Goal: Task Accomplishment & Management: Use online tool/utility

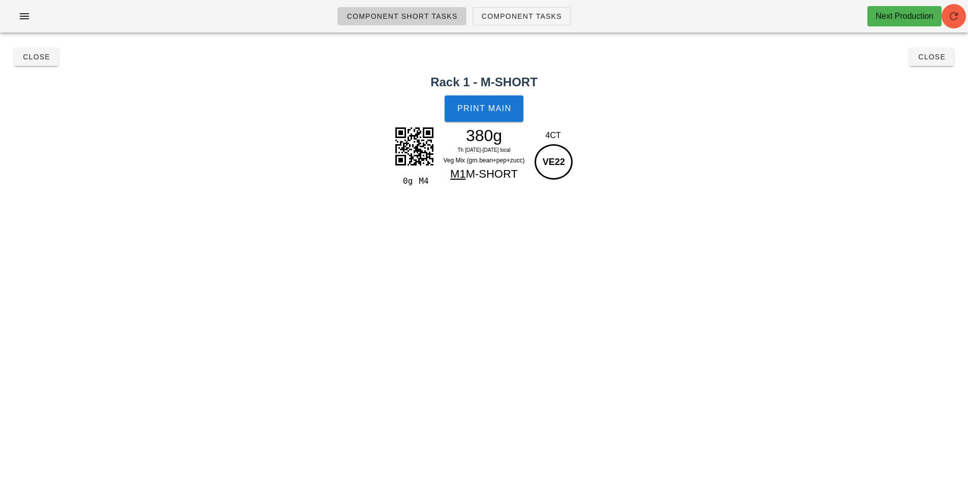
click at [961, 17] on span "button" at bounding box center [953, 16] width 24 height 12
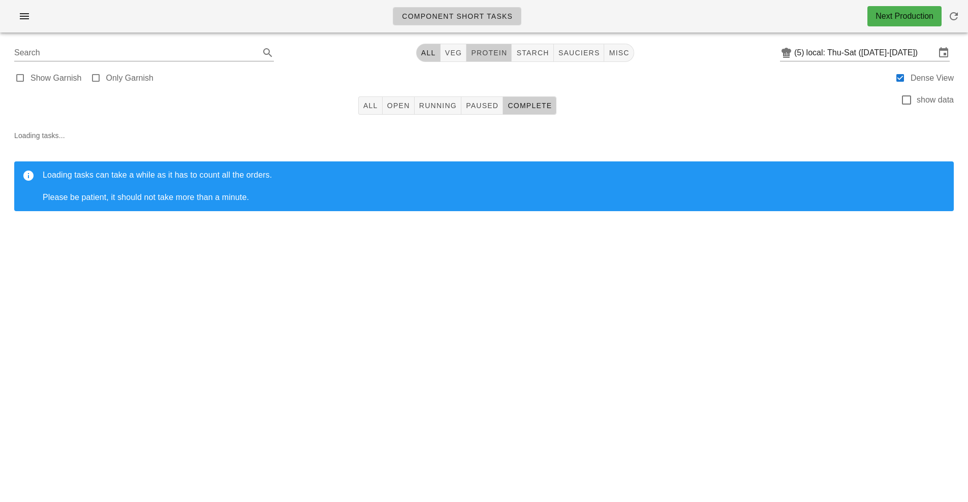
click at [502, 55] on span "protein" at bounding box center [488, 53] width 37 height 8
type input "team:protein"
click at [374, 111] on button "All" at bounding box center [370, 106] width 24 height 18
click at [440, 54] on span "All" at bounding box center [432, 53] width 15 height 8
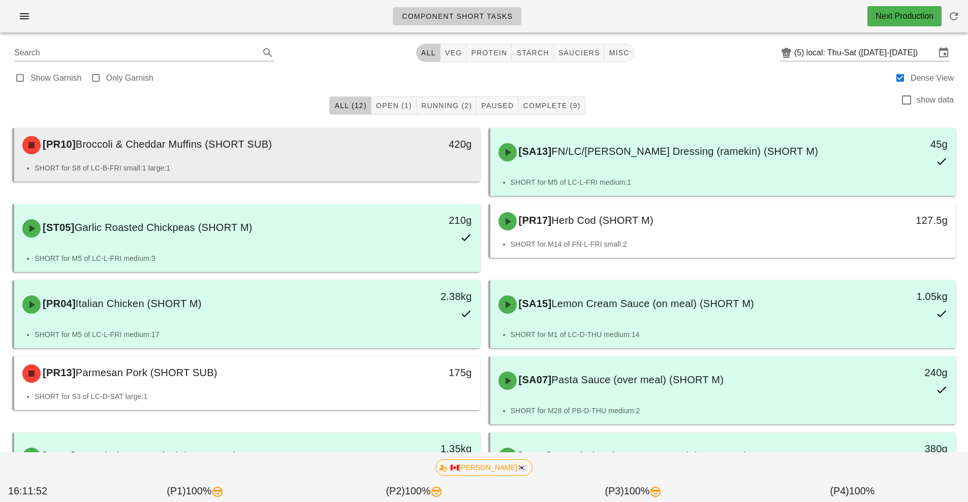
click at [376, 160] on div "420g" at bounding box center [419, 145] width 115 height 30
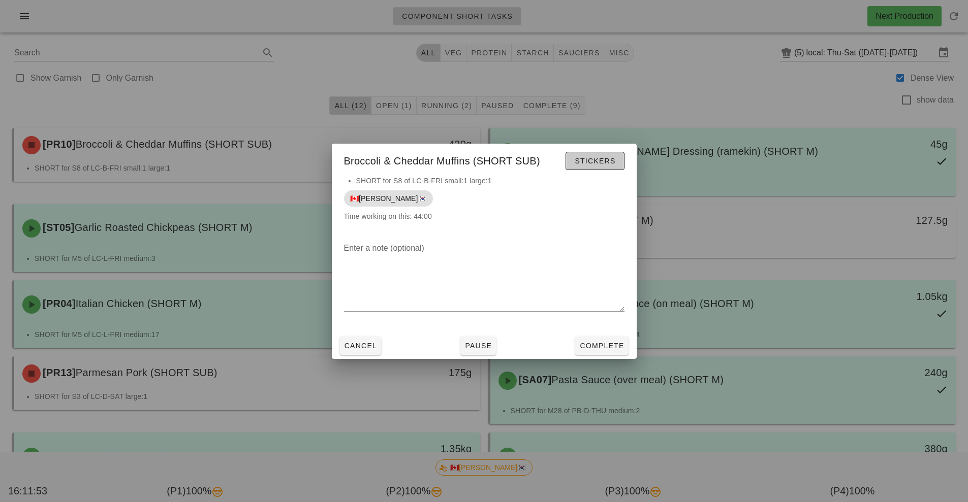
click at [602, 164] on span "Stickers" at bounding box center [594, 161] width 41 height 8
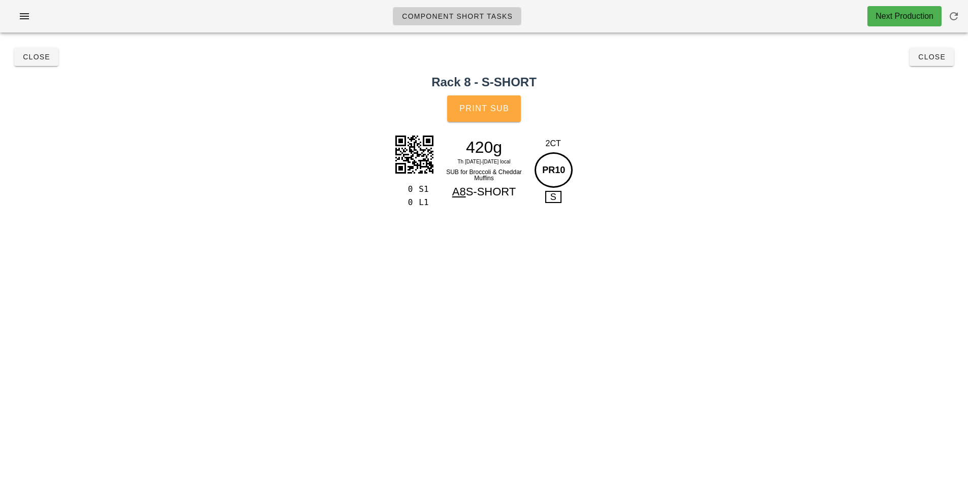
click at [496, 106] on span "Print Sub" at bounding box center [484, 108] width 50 height 9
click at [939, 62] on button "Close" at bounding box center [931, 57] width 44 height 18
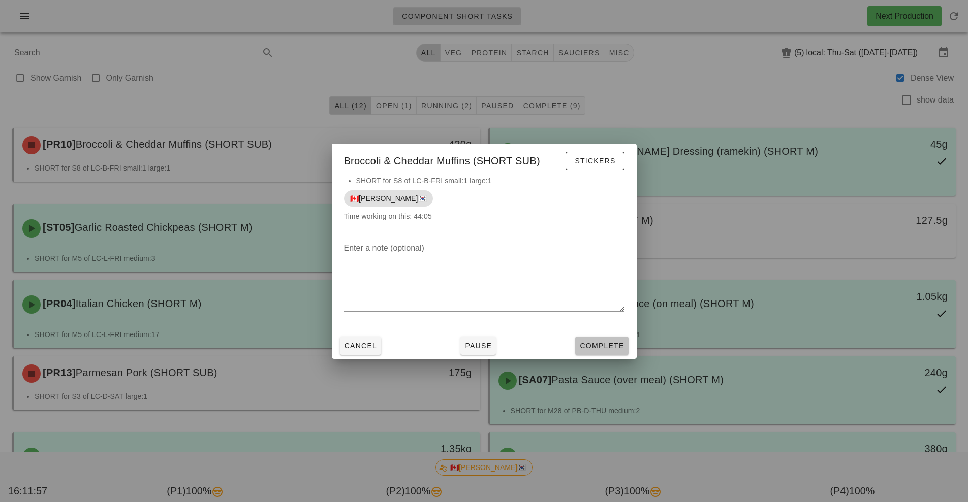
click at [618, 344] on span "Complete" at bounding box center [601, 346] width 45 height 8
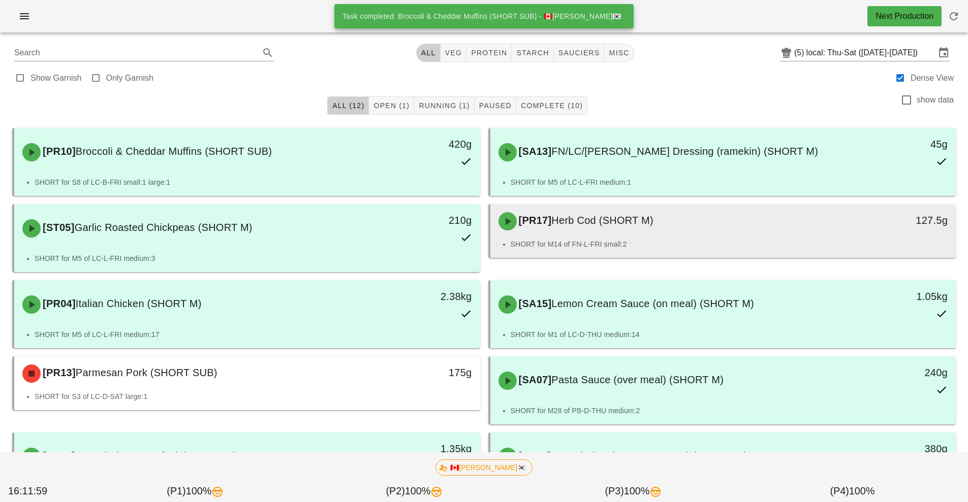
click at [673, 238] on div "[PR17] Herb Cod (SHORT M) 127.5g" at bounding box center [723, 221] width 466 height 35
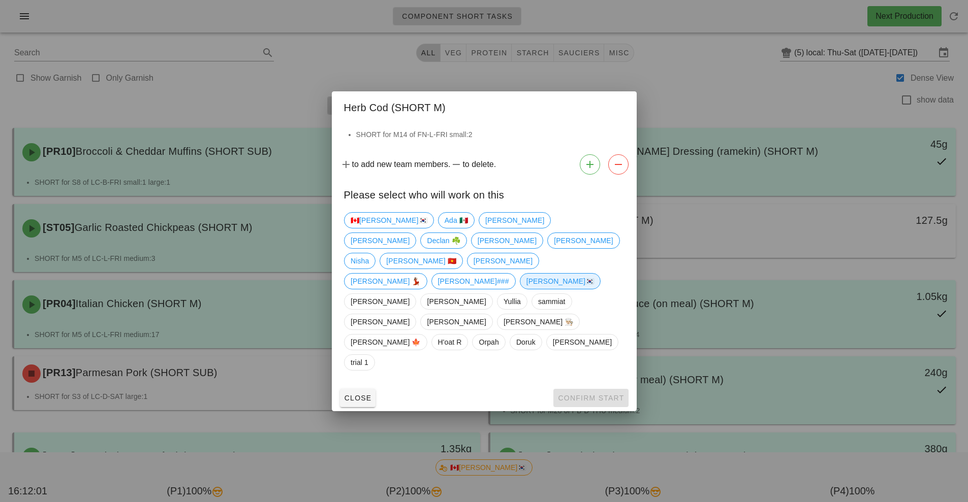
click at [526, 289] on span "[PERSON_NAME]🇰🇷" at bounding box center [560, 281] width 68 height 15
click at [566, 389] on button "Confirm Start" at bounding box center [590, 398] width 75 height 18
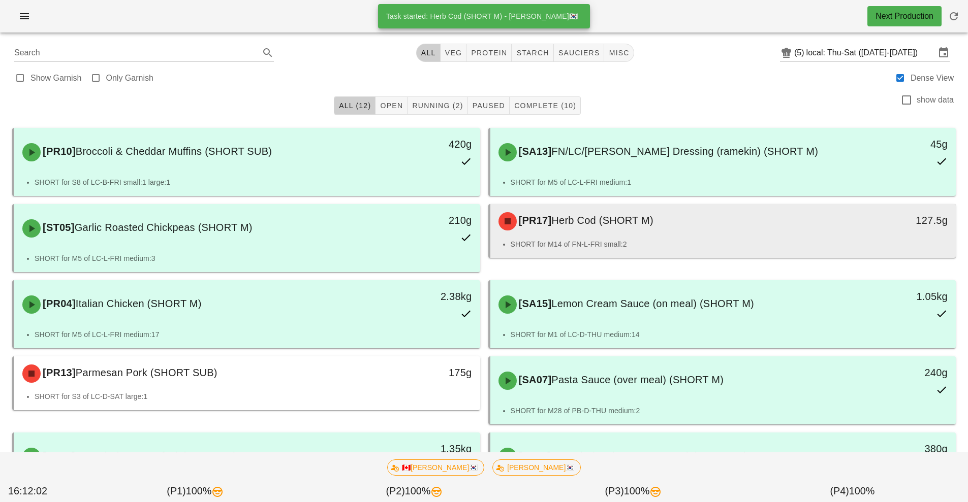
click at [628, 231] on div "[PR17] Herb Cod (SHORT M)" at bounding box center [665, 221] width 346 height 30
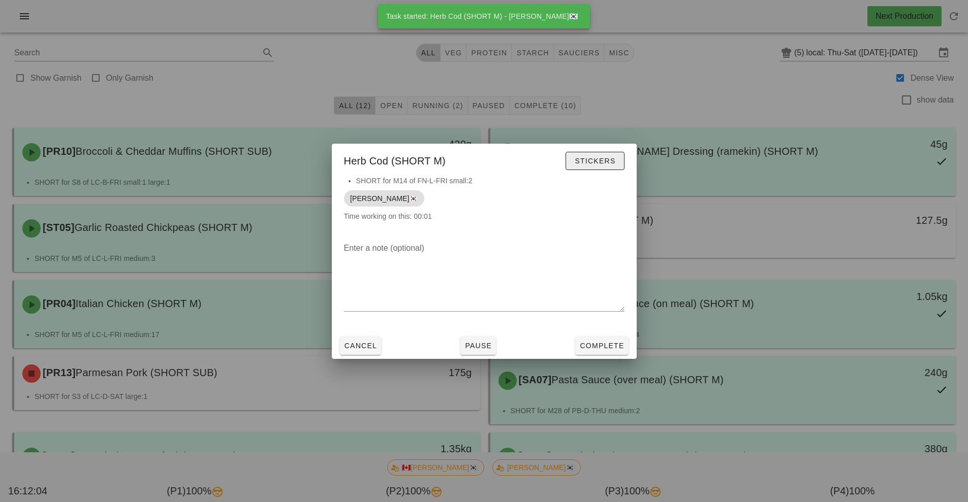
click at [597, 161] on span "Stickers" at bounding box center [594, 161] width 41 height 8
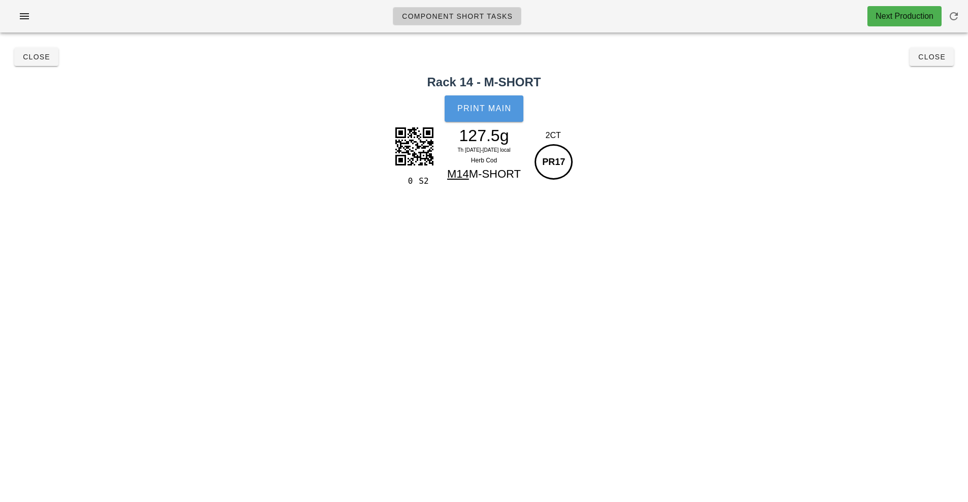
click at [500, 114] on button "Print Main" at bounding box center [484, 109] width 78 height 26
click at [937, 66] on button "Close" at bounding box center [931, 57] width 44 height 18
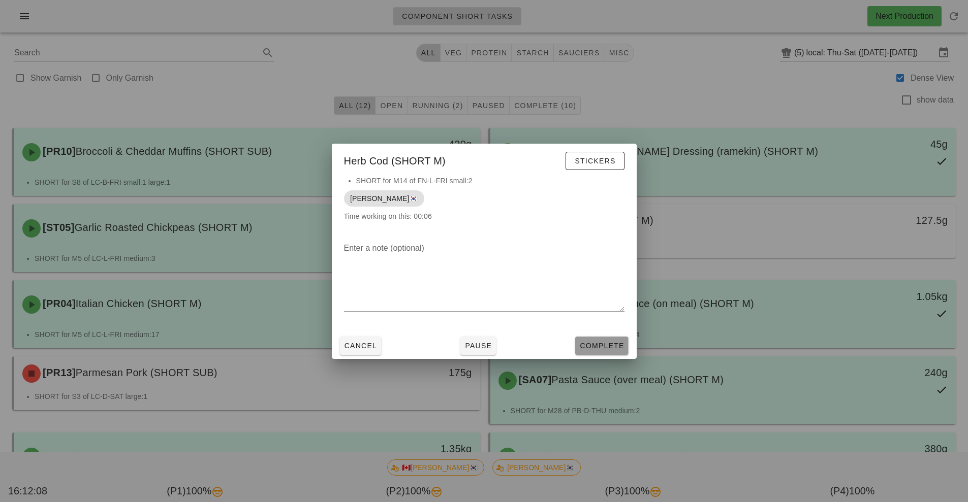
click at [611, 346] on span "Complete" at bounding box center [601, 346] width 45 height 8
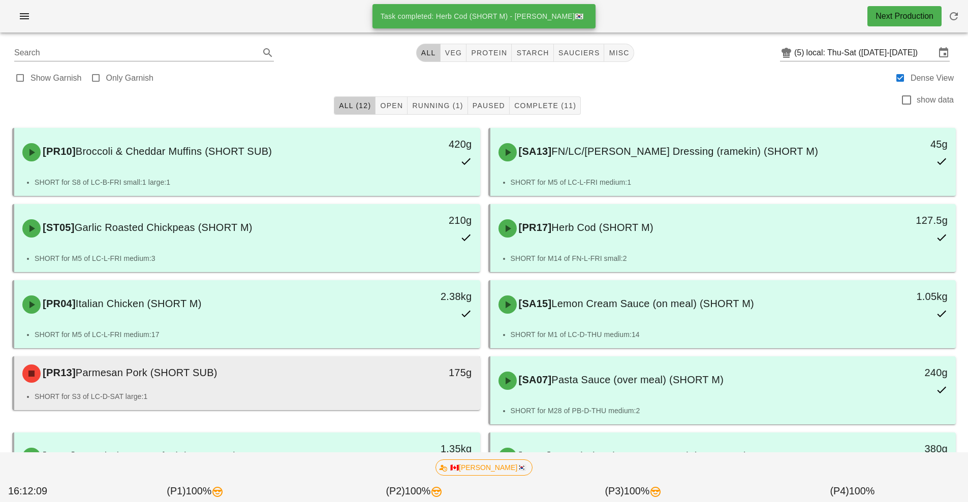
click at [409, 395] on li "SHORT for S3 of LC-D-SAT large:1" at bounding box center [253, 396] width 437 height 11
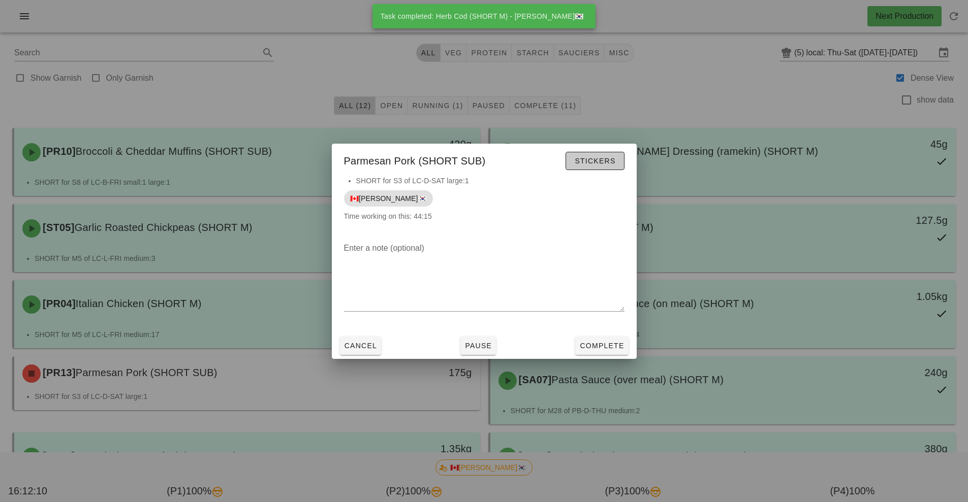
click at [604, 165] on span "Stickers" at bounding box center [594, 161] width 41 height 8
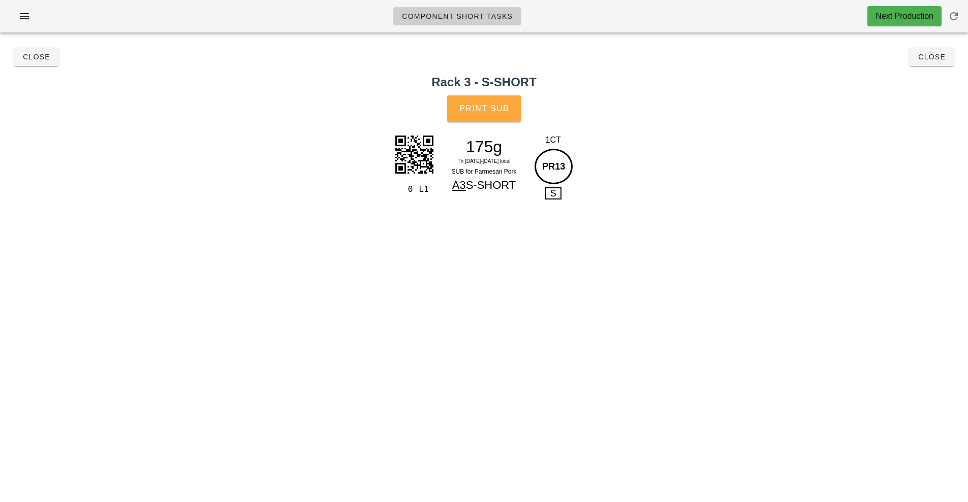
click at [499, 109] on span "Print Sub" at bounding box center [484, 108] width 50 height 9
click at [938, 57] on span "Close" at bounding box center [932, 57] width 28 height 8
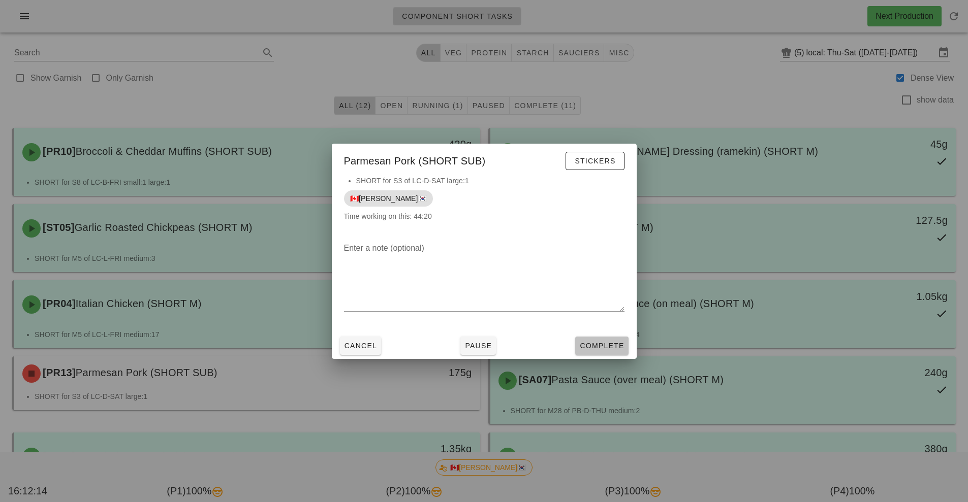
click at [612, 348] on span "Complete" at bounding box center [601, 346] width 45 height 8
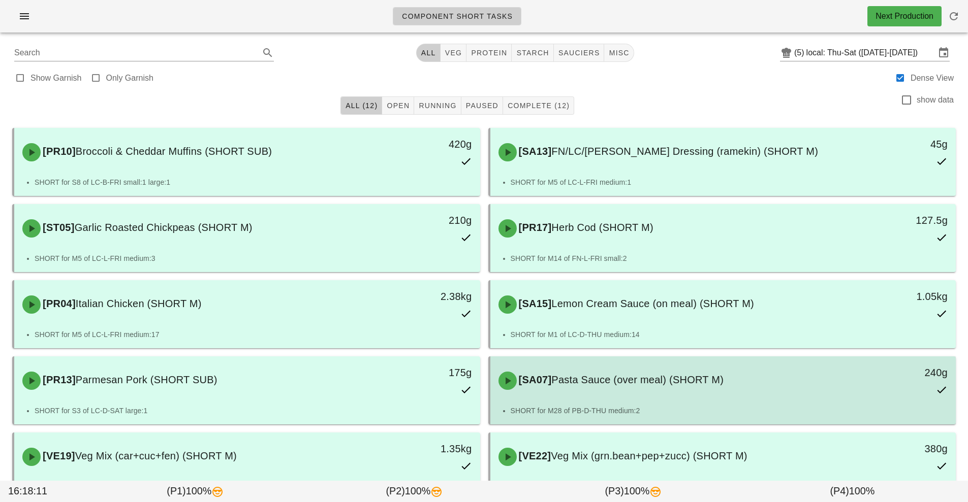
click at [760, 404] on div "[SA07] Pasta Sauce (over meal) (SHORT M) 240g" at bounding box center [723, 381] width 466 height 49
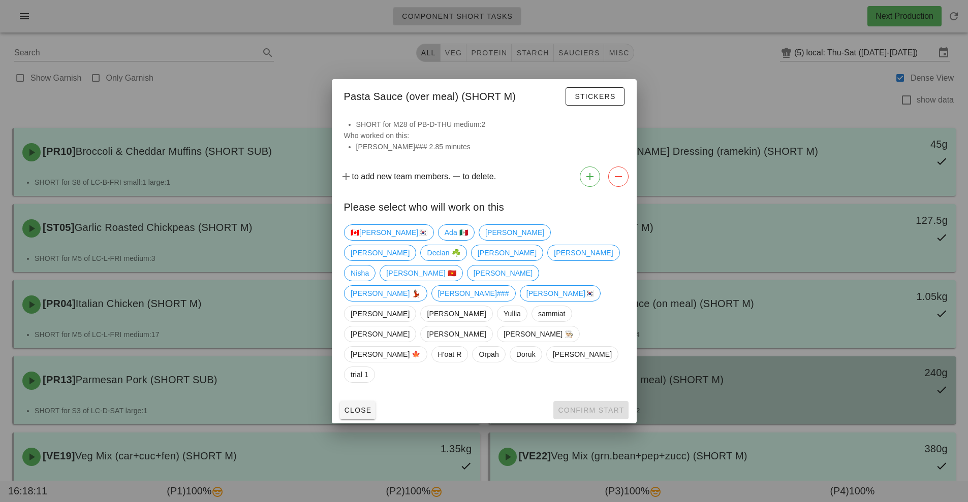
click at [768, 414] on div at bounding box center [484, 251] width 968 height 502
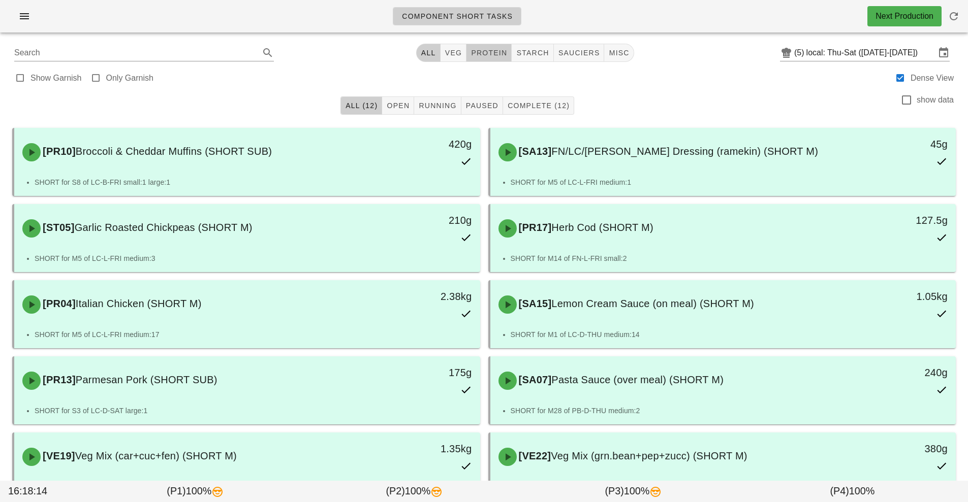
click at [497, 60] on button "protein" at bounding box center [488, 53] width 45 height 18
type input "team:protein"
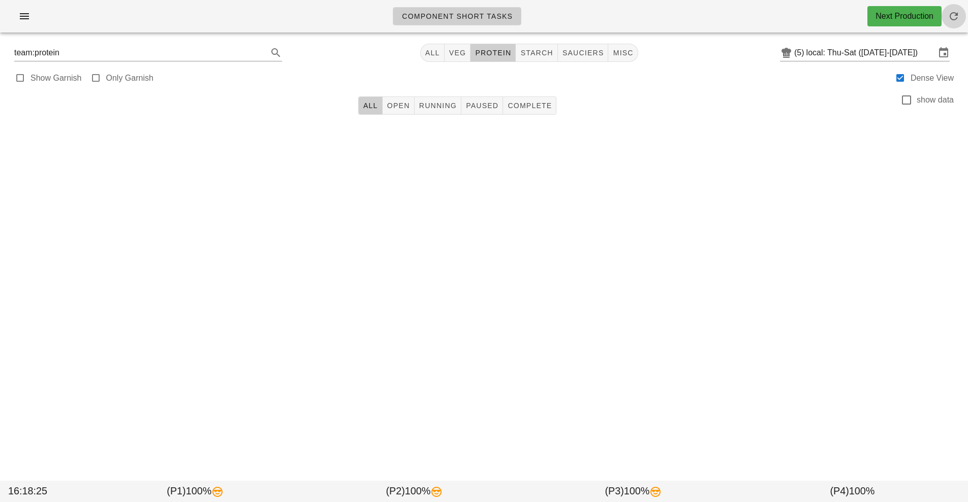
click at [961, 20] on span "button" at bounding box center [953, 16] width 24 height 12
click at [954, 16] on icon "button" at bounding box center [954, 16] width 12 height 12
click at [403, 108] on span "Open" at bounding box center [398, 106] width 23 height 8
click at [374, 108] on span "All" at bounding box center [370, 106] width 15 height 8
click at [431, 56] on span "All" at bounding box center [432, 53] width 15 height 8
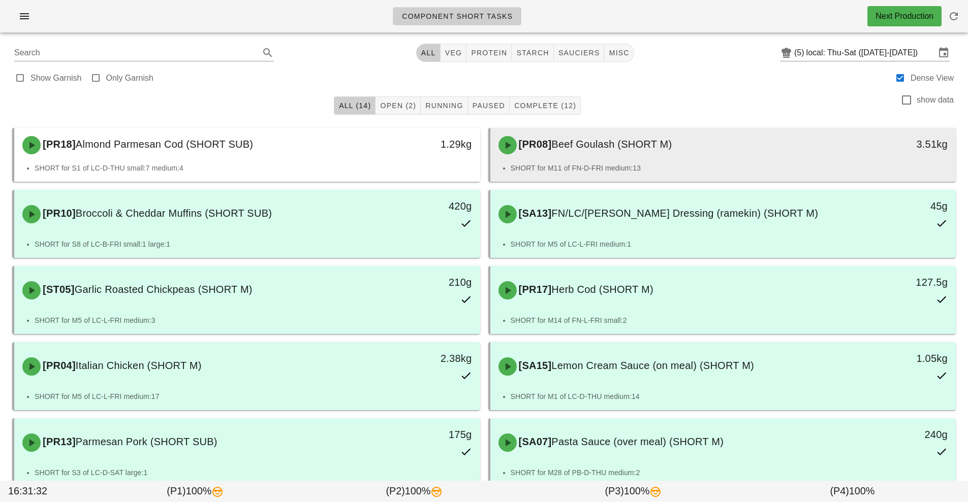
click at [678, 155] on div "[PR08] Beef Goulash (SHORT M)" at bounding box center [665, 145] width 346 height 30
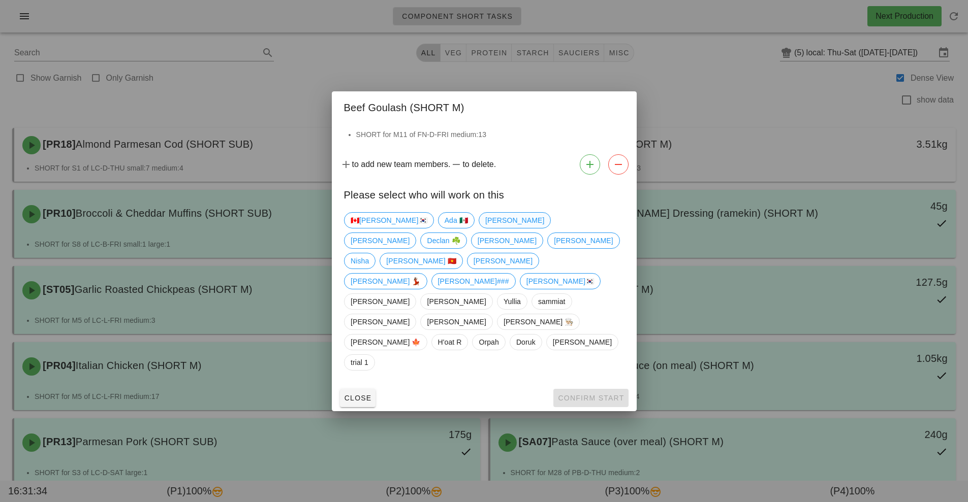
click at [485, 228] on span "[PERSON_NAME]" at bounding box center [514, 220] width 59 height 15
click at [602, 389] on button "Confirm Start" at bounding box center [590, 398] width 75 height 18
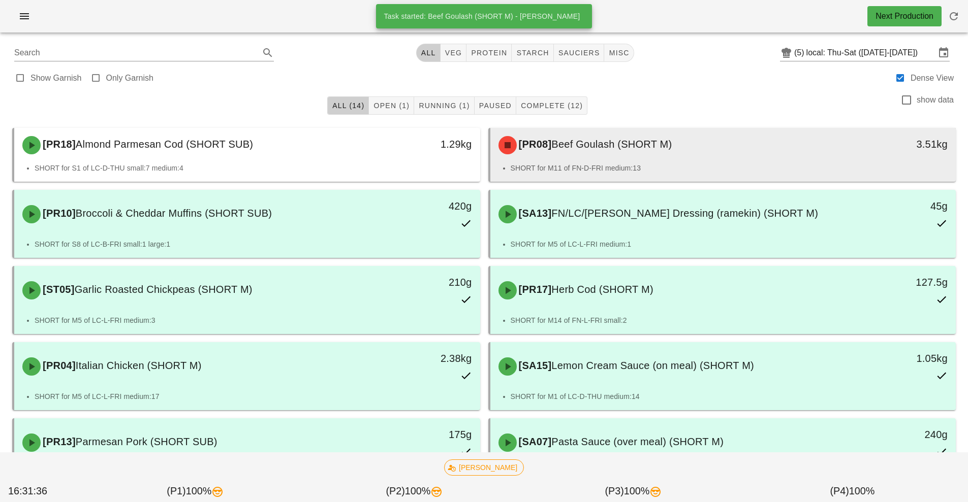
click at [685, 153] on div "[PR08] Beef Goulash (SHORT M)" at bounding box center [665, 145] width 346 height 30
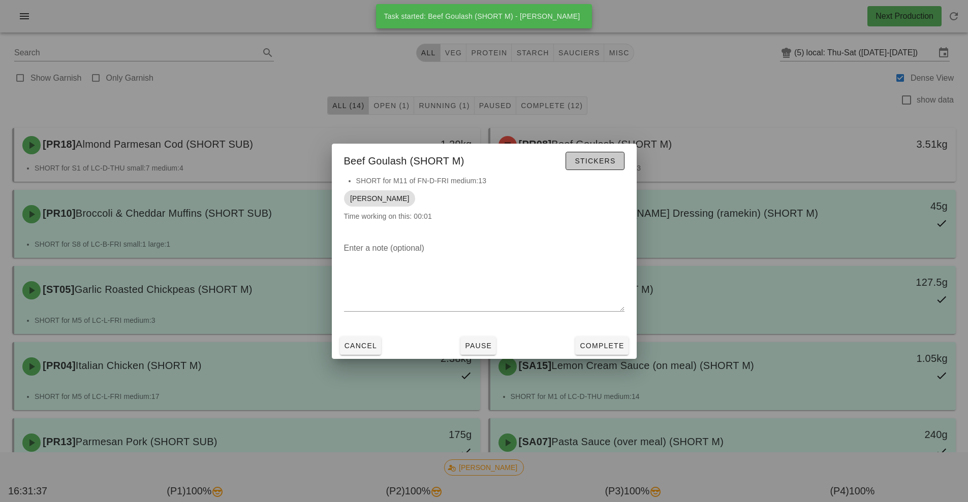
click at [598, 168] on button "Stickers" at bounding box center [594, 161] width 58 height 18
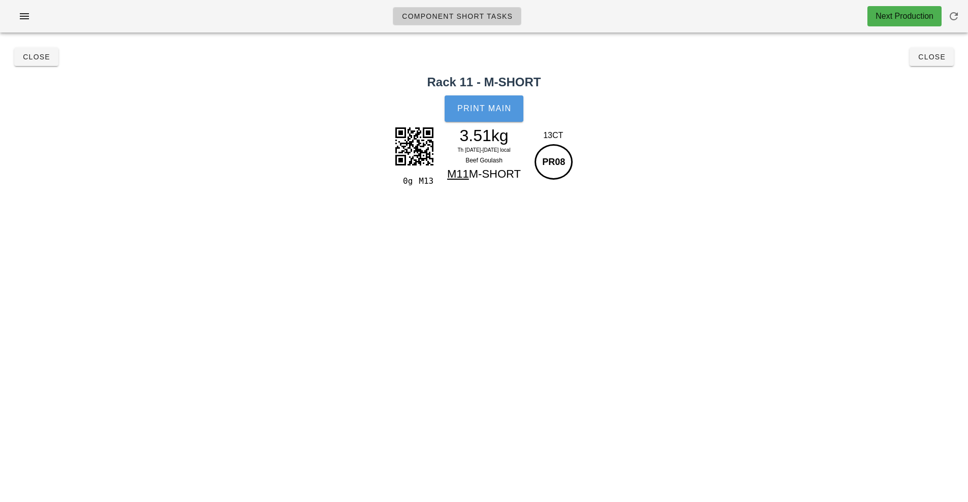
click at [502, 107] on span "Print Main" at bounding box center [484, 108] width 55 height 9
